Goal: Information Seeking & Learning: Find specific page/section

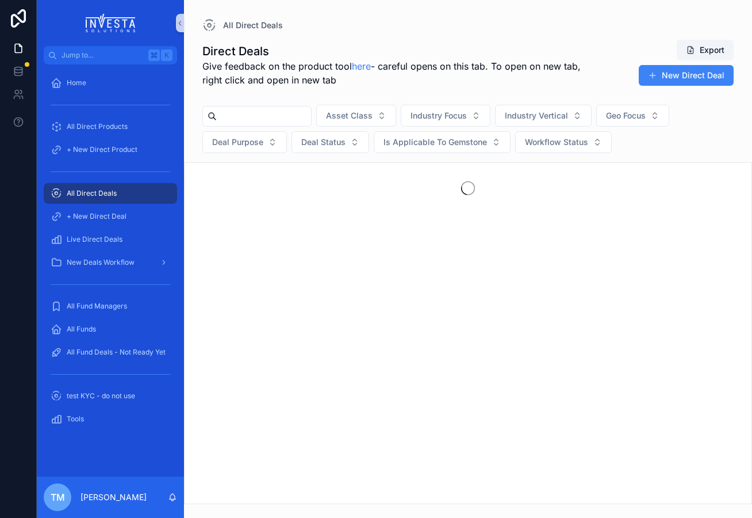
click at [247, 117] on input "scrollable content" at bounding box center [264, 116] width 94 height 16
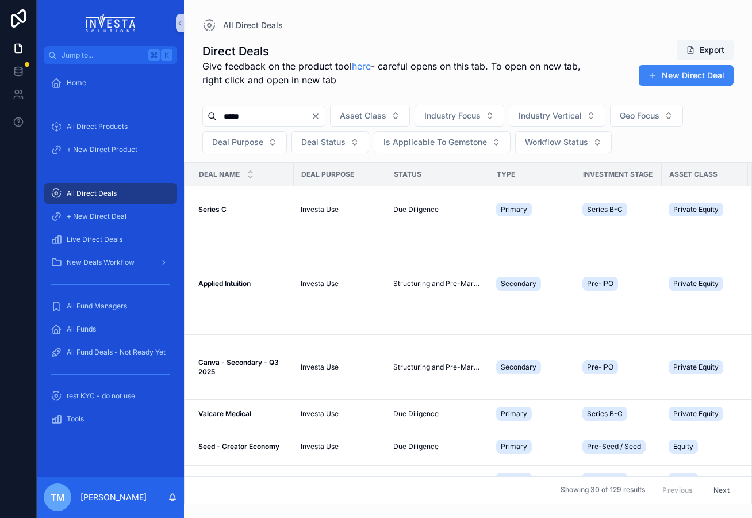
type input "*****"
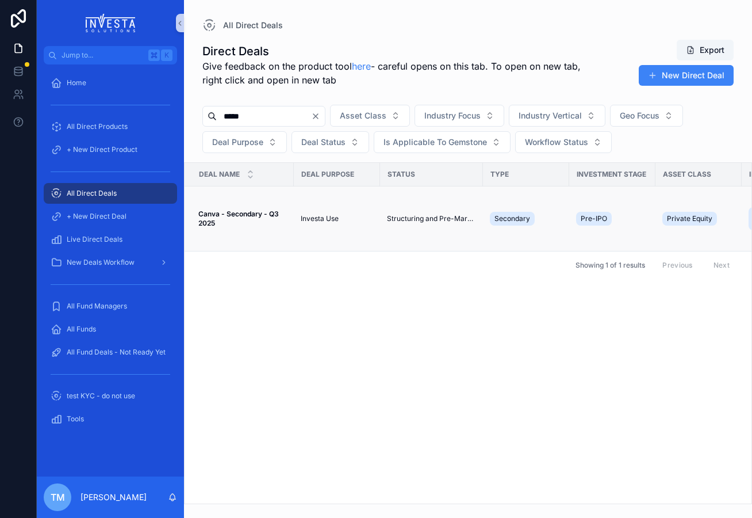
click at [218, 212] on strong "Canva - Secondary - Q3 2025" at bounding box center [239, 218] width 82 height 18
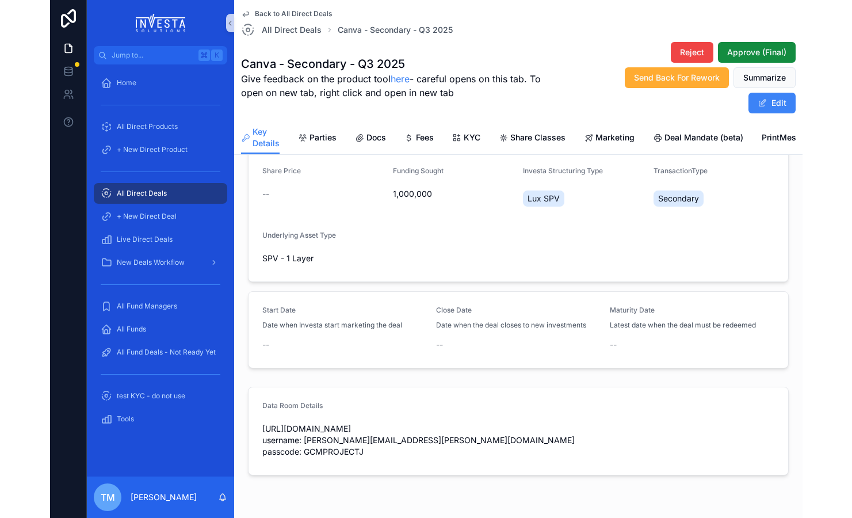
scroll to position [261, 0]
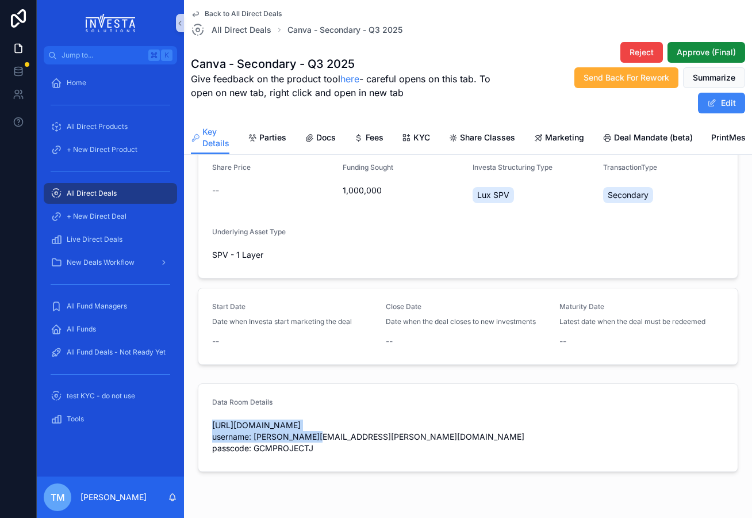
drag, startPoint x: 213, startPoint y: 426, endPoint x: 405, endPoint y: 423, distance: 192.1
click at [405, 423] on span "[URL][DOMAIN_NAME] username: [PERSON_NAME][EMAIL_ADDRESS][PERSON_NAME][DOMAIN_N…" at bounding box center [468, 436] width 512 height 35
copy span "[URL][DOMAIN_NAME]"
drag, startPoint x: 254, startPoint y: 448, endPoint x: 319, endPoint y: 447, distance: 64.4
click at [319, 447] on span "[URL][DOMAIN_NAME] username: [PERSON_NAME][EMAIL_ADDRESS][PERSON_NAME][DOMAIN_N…" at bounding box center [468, 436] width 512 height 35
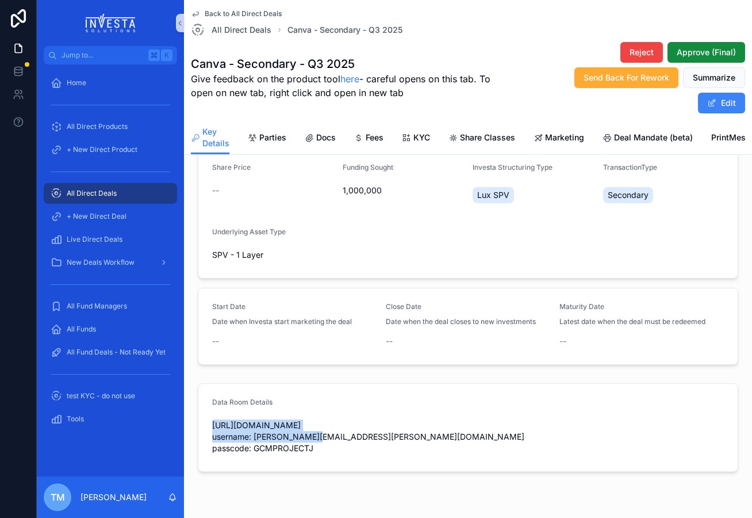
copy span "GCMPROJECTJ"
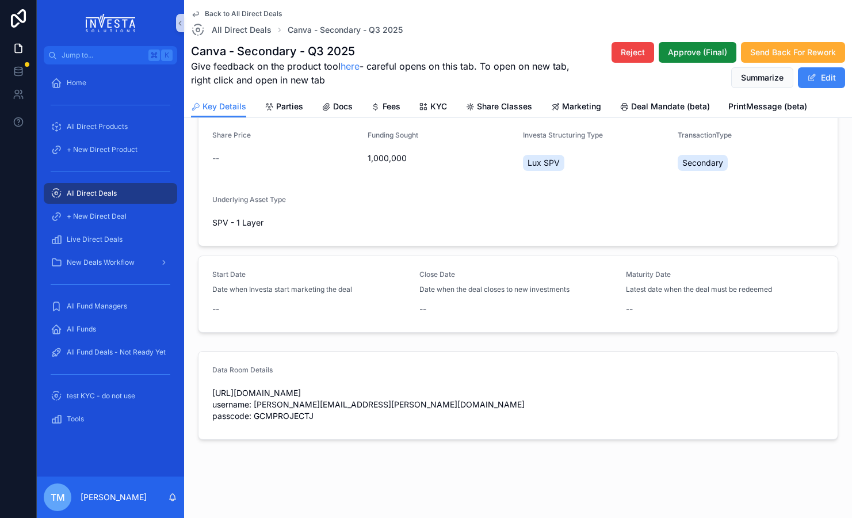
scroll to position [224, 0]
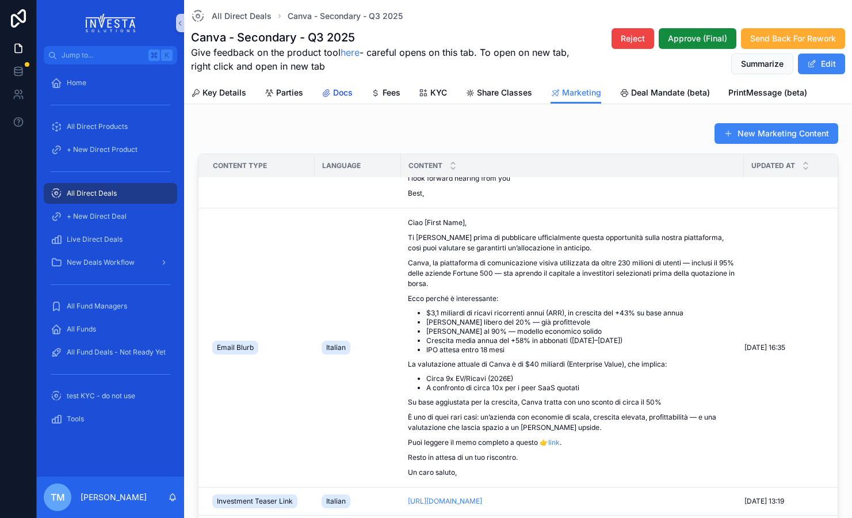
click at [340, 93] on span "Docs" at bounding box center [343, 93] width 20 height 12
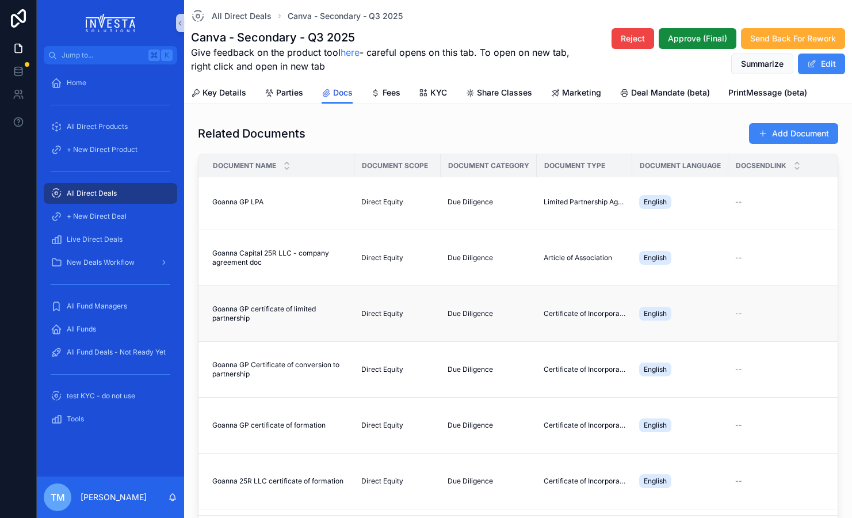
scroll to position [4, 0]
click at [235, 202] on span "Goanna GP LPA" at bounding box center [237, 201] width 51 height 9
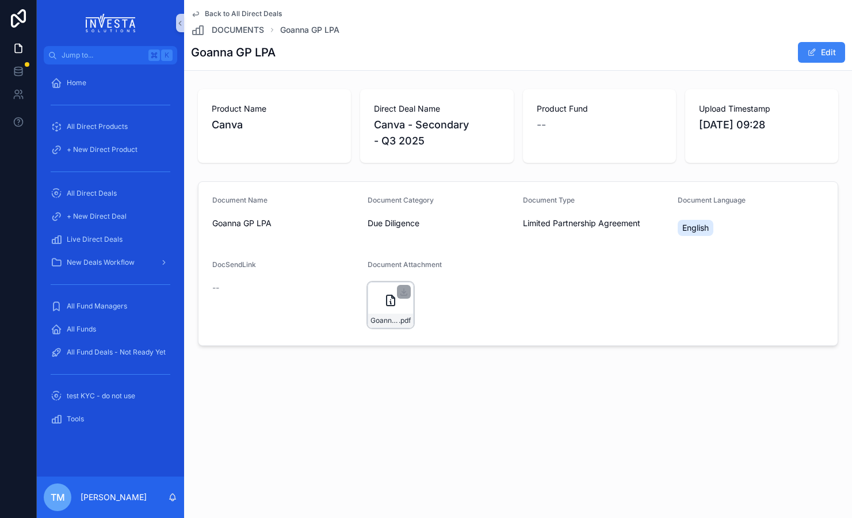
click at [387, 307] on icon "scrollable content" at bounding box center [391, 300] width 14 height 14
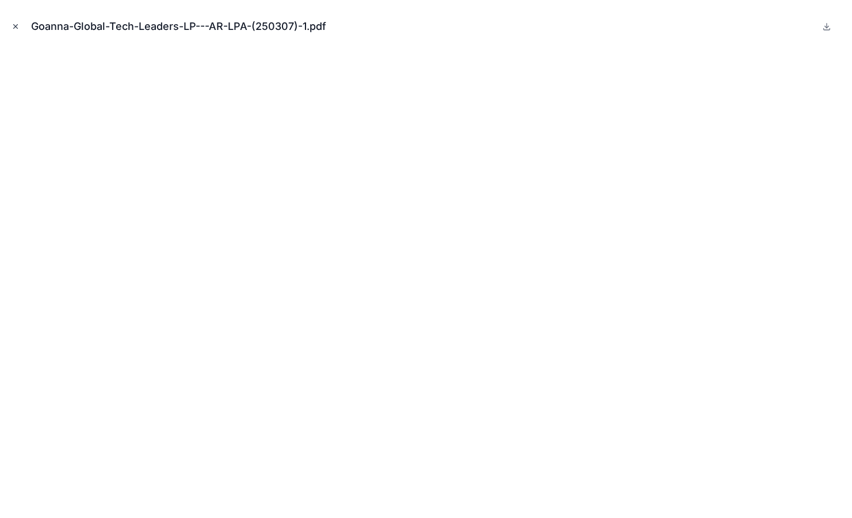
click at [13, 29] on icon "Close modal" at bounding box center [16, 26] width 8 height 8
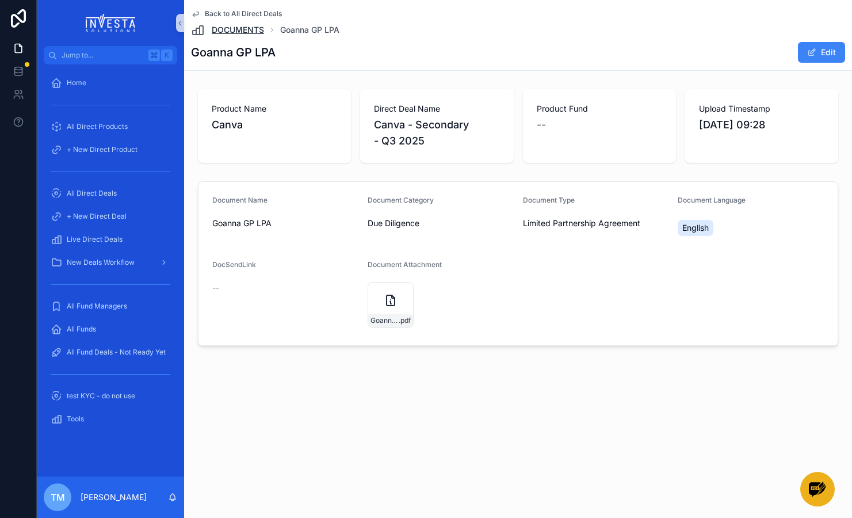
click at [235, 29] on span "DOCUMENTS" at bounding box center [238, 30] width 52 height 12
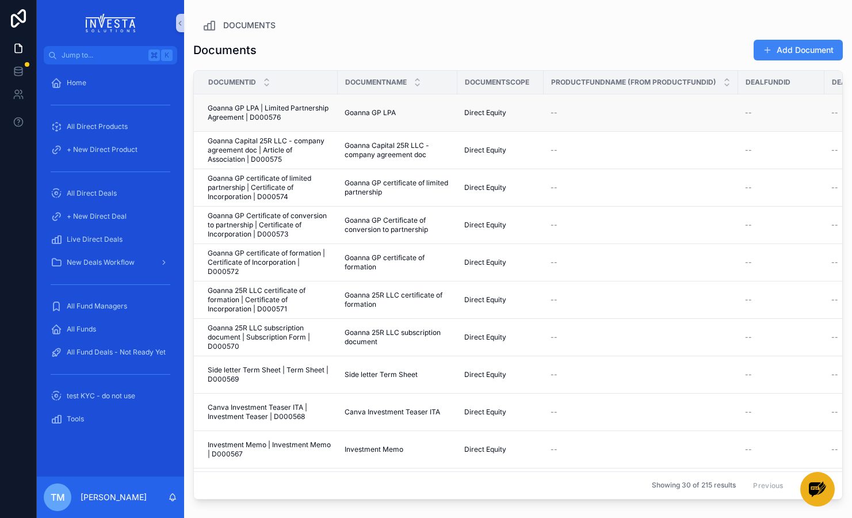
click at [238, 109] on span "Goanna GP LPA | Limited Partnership Agreement | D000576" at bounding box center [269, 113] width 123 height 18
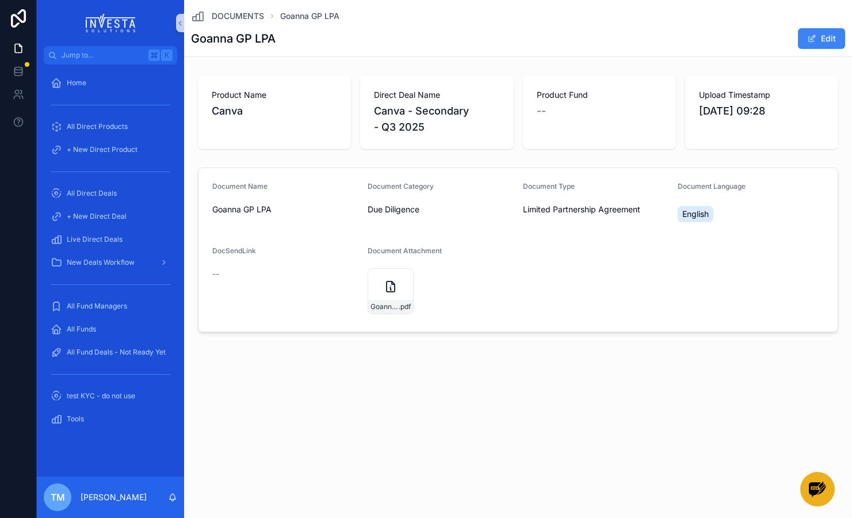
click at [313, 393] on div "DOCUMENTS Goanna GP LPA Goanna GP LPA Edit Product Name Canva Direct Deal Name …" at bounding box center [518, 205] width 668 height 410
